Goal: Task Accomplishment & Management: Complete application form

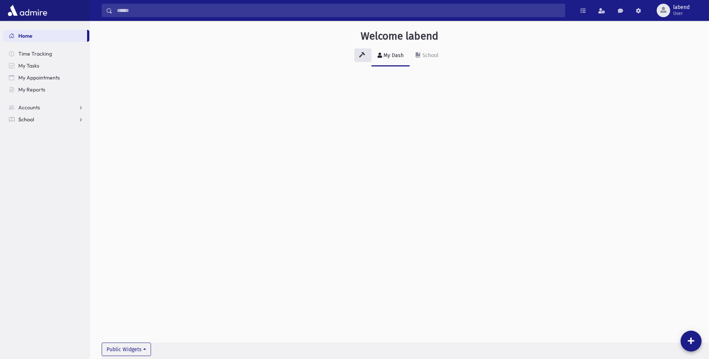
click at [30, 120] on span "School" at bounding box center [26, 119] width 16 height 7
click at [33, 170] on span "Infractions" at bounding box center [35, 167] width 26 height 7
click at [36, 175] on link "Entry" at bounding box center [46, 179] width 86 height 12
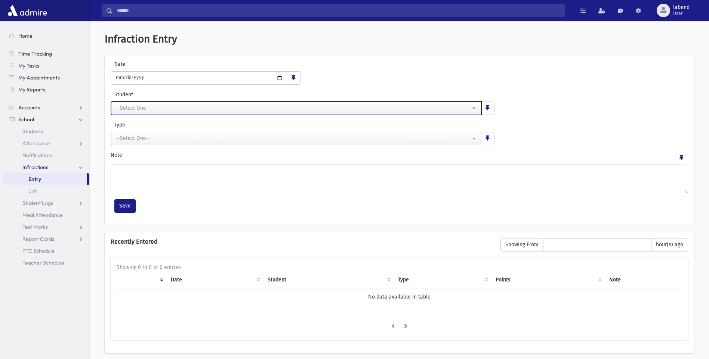
click at [153, 108] on div "--Select One--" at bounding box center [293, 108] width 354 height 8
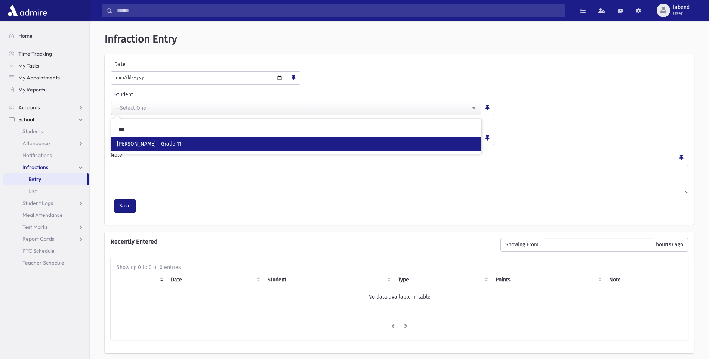
type input "***"
click at [165, 142] on span "[PERSON_NAME] - Grade 11" at bounding box center [149, 143] width 64 height 7
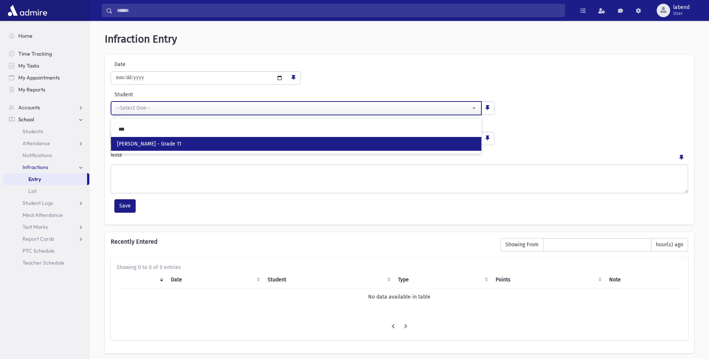
select select "****"
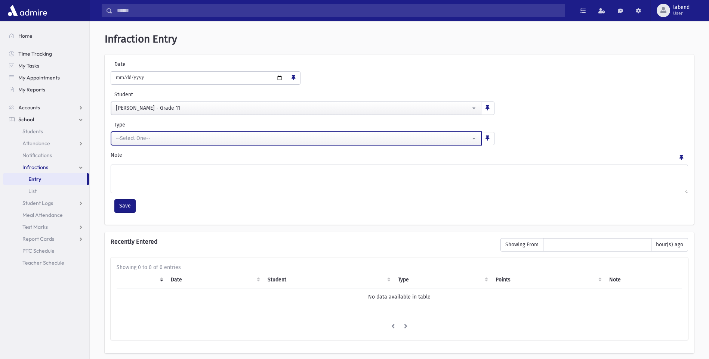
click at [167, 141] on div "--Select One--" at bounding box center [293, 138] width 354 height 8
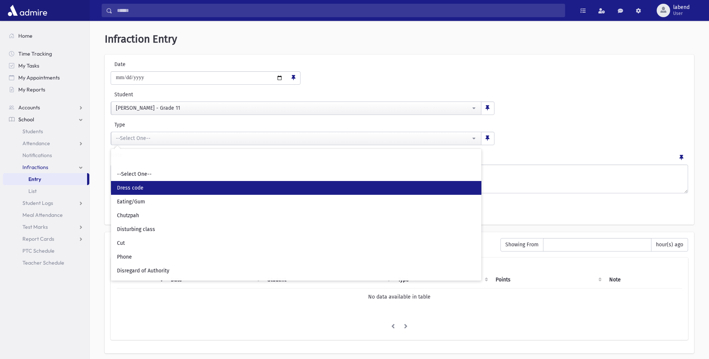
click at [159, 187] on link "Dress code" at bounding box center [296, 188] width 370 height 14
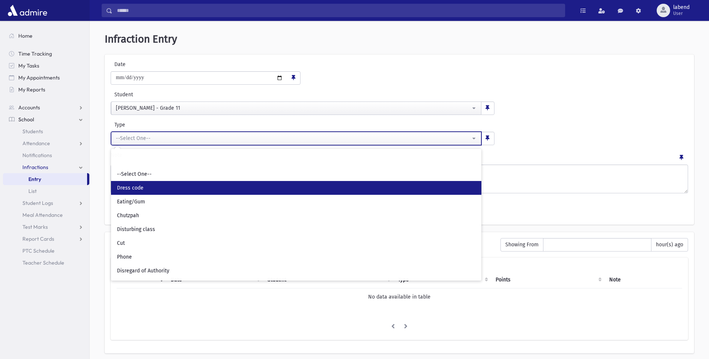
select select "*"
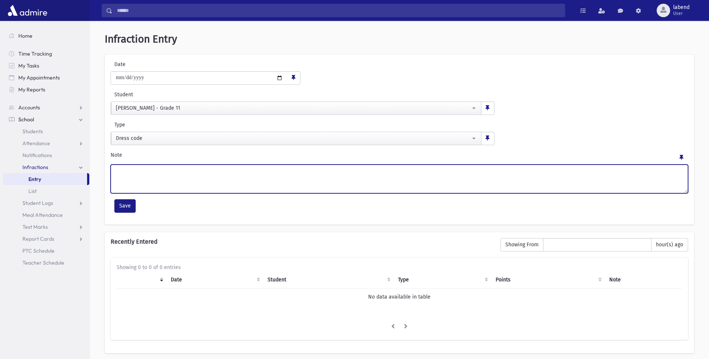
click at [158, 168] on textarea "Note" at bounding box center [399, 179] width 577 height 29
type textarea "******"
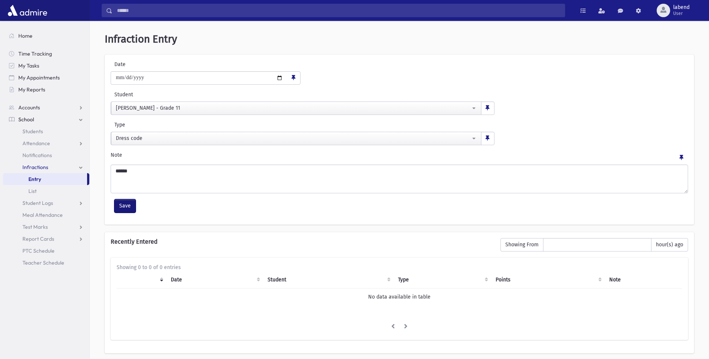
click at [124, 209] on button "Save" at bounding box center [124, 205] width 21 height 13
select select
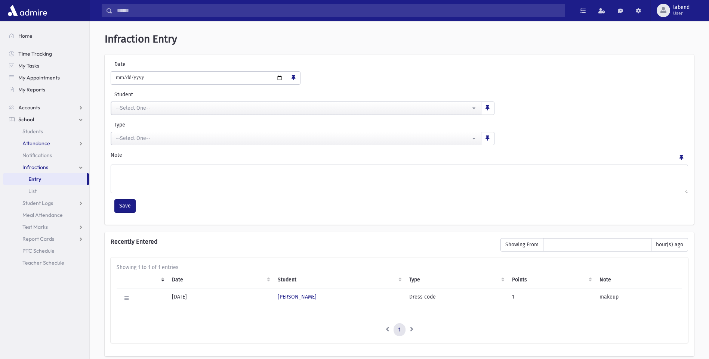
click at [50, 143] on link "Attendance" at bounding box center [46, 143] width 86 height 12
click at [38, 156] on span "Entry" at bounding box center [34, 155] width 13 height 7
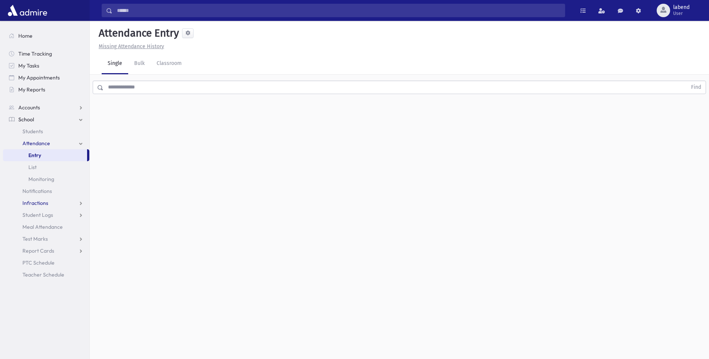
click at [31, 201] on span "Infractions" at bounding box center [35, 203] width 26 height 7
click at [34, 218] on span "Entry" at bounding box center [34, 215] width 13 height 7
